Goal: Information Seeking & Learning: Learn about a topic

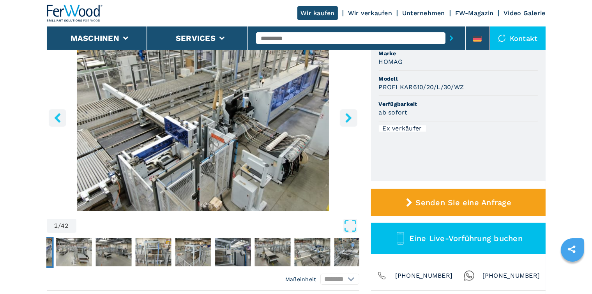
scroll to position [99, 0]
click at [348, 115] on icon "right-button" at bounding box center [348, 118] width 6 height 10
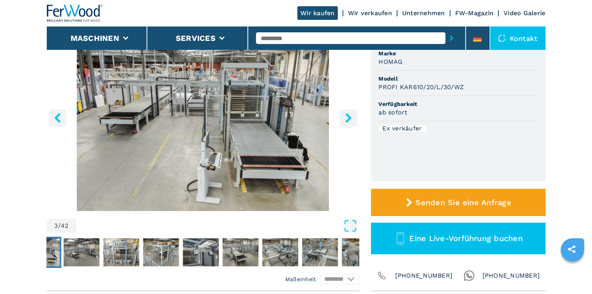
click at [348, 115] on icon "right-button" at bounding box center [348, 118] width 6 height 10
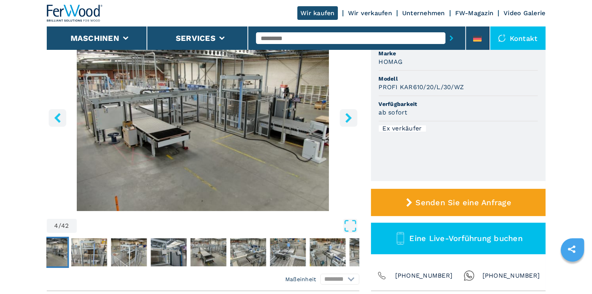
click at [346, 117] on icon "right-button" at bounding box center [349, 118] width 10 height 10
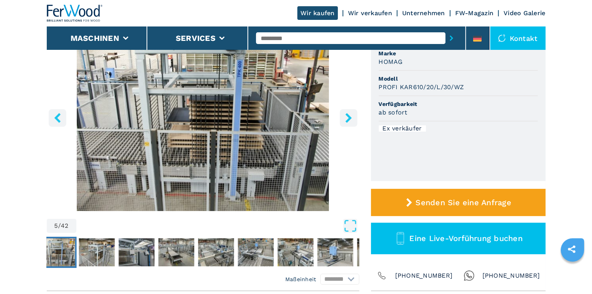
click at [346, 117] on icon "right-button" at bounding box center [349, 118] width 10 height 10
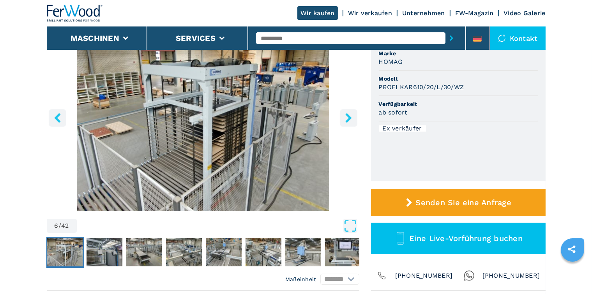
click at [346, 117] on icon "right-button" at bounding box center [349, 118] width 10 height 10
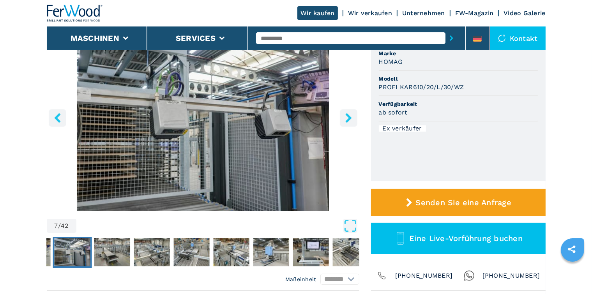
click at [346, 117] on icon "right-button" at bounding box center [349, 118] width 10 height 10
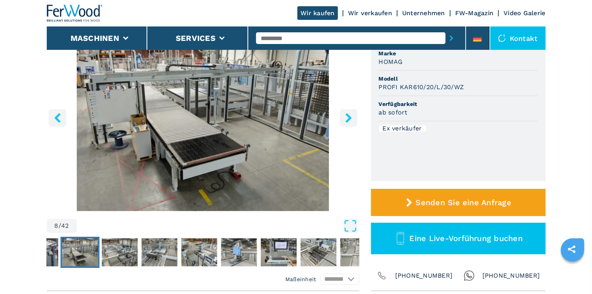
click at [346, 117] on icon "right-button" at bounding box center [349, 118] width 10 height 10
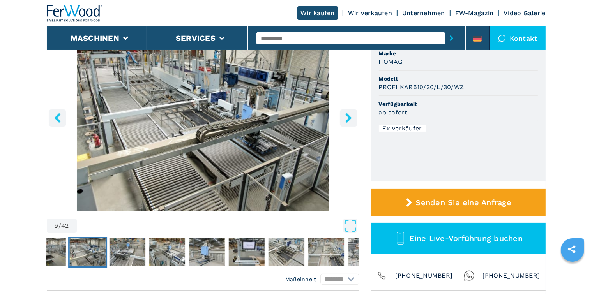
click at [346, 117] on icon "right-button" at bounding box center [349, 118] width 10 height 10
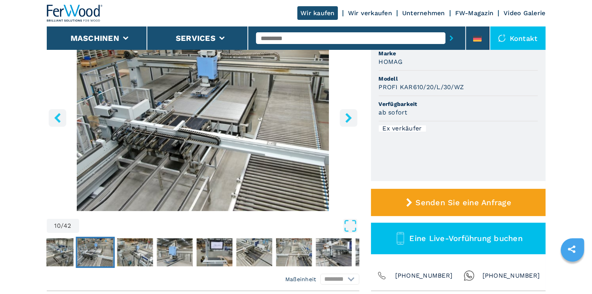
click at [346, 117] on icon "right-button" at bounding box center [349, 118] width 10 height 10
click at [348, 118] on icon "right-button" at bounding box center [349, 118] width 10 height 10
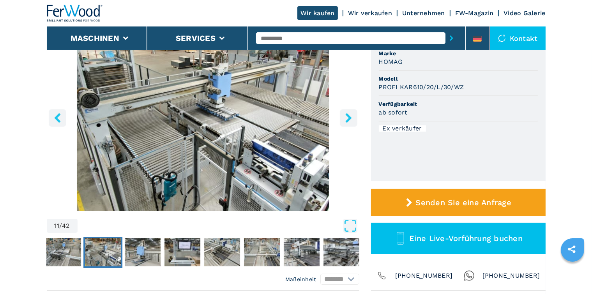
click at [348, 118] on icon "right-button" at bounding box center [349, 118] width 10 height 10
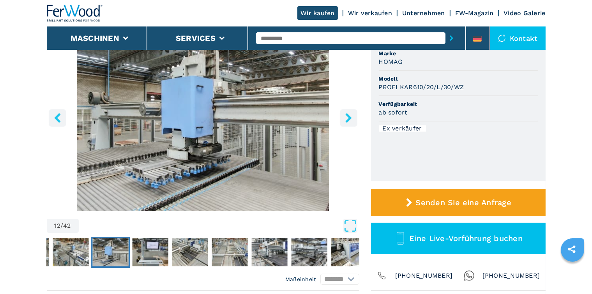
click at [348, 118] on icon "right-button" at bounding box center [349, 118] width 10 height 10
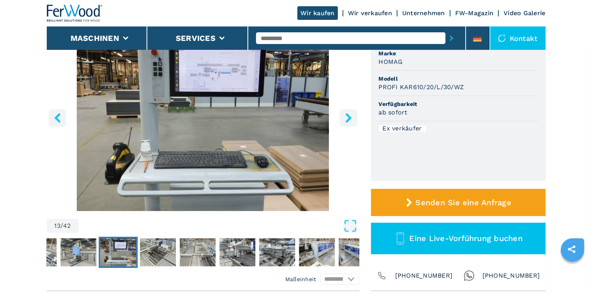
click at [348, 118] on icon "right-button" at bounding box center [349, 118] width 10 height 10
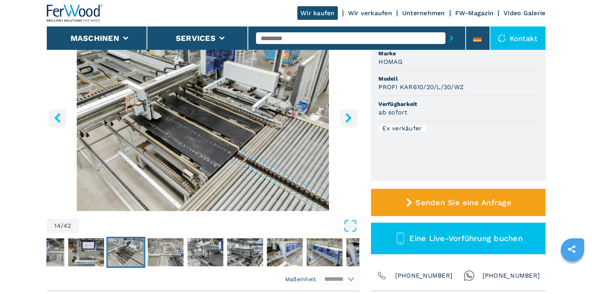
click at [348, 118] on icon "right-button" at bounding box center [349, 118] width 10 height 10
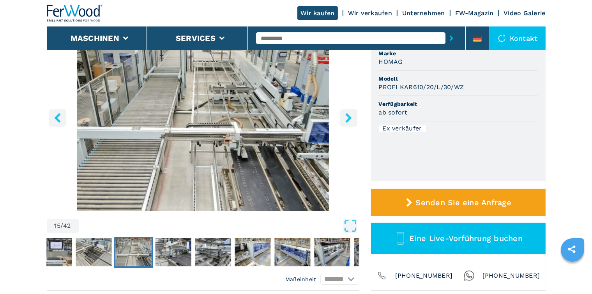
click at [348, 118] on icon "right-button" at bounding box center [349, 118] width 10 height 10
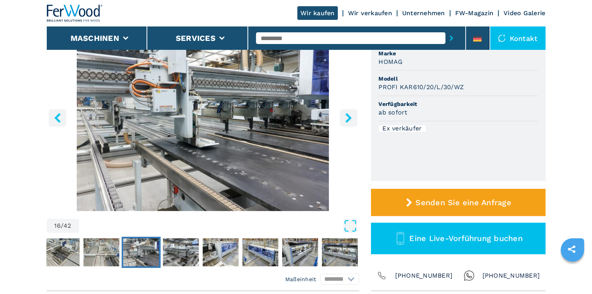
click at [348, 118] on icon "right-button" at bounding box center [349, 118] width 10 height 10
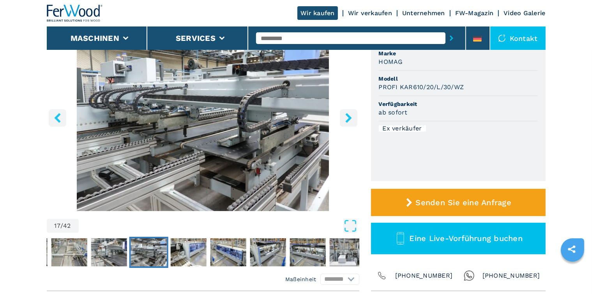
click at [348, 118] on icon "right-button" at bounding box center [349, 118] width 10 height 10
click at [348, 119] on icon "right-button" at bounding box center [349, 118] width 10 height 10
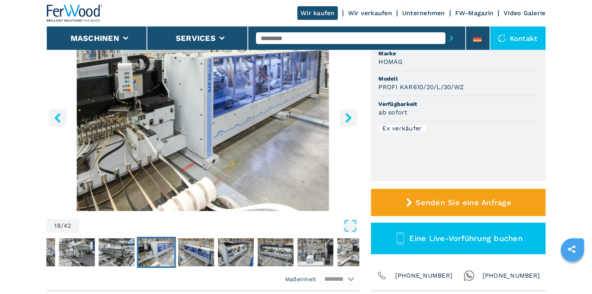
click at [348, 117] on icon "right-button" at bounding box center [349, 118] width 10 height 10
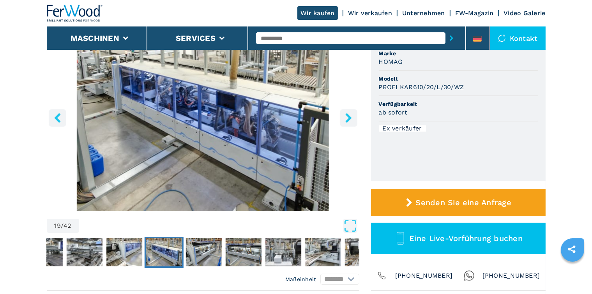
click at [347, 117] on icon "right-button" at bounding box center [349, 118] width 10 height 10
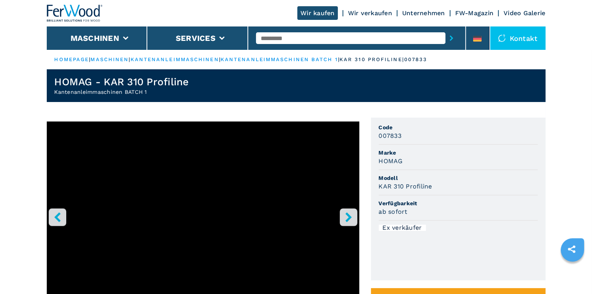
scroll to position [3, 0]
